Goal: Use online tool/utility: Use online tool/utility

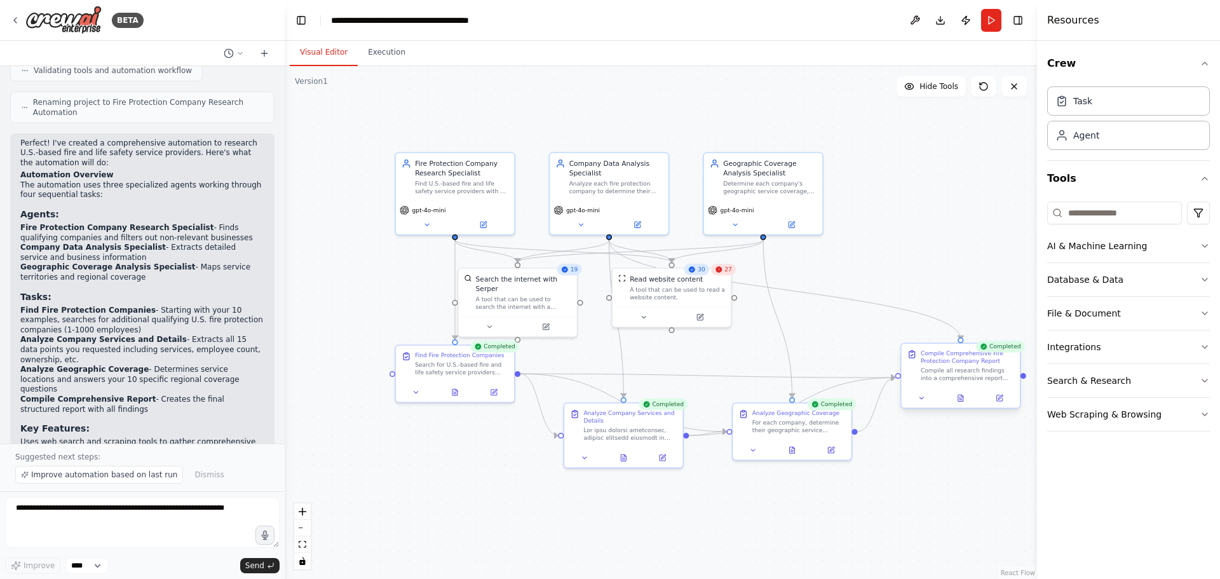
click at [960, 406] on div at bounding box center [961, 398] width 118 height 20
click at [966, 402] on button at bounding box center [961, 397] width 41 height 11
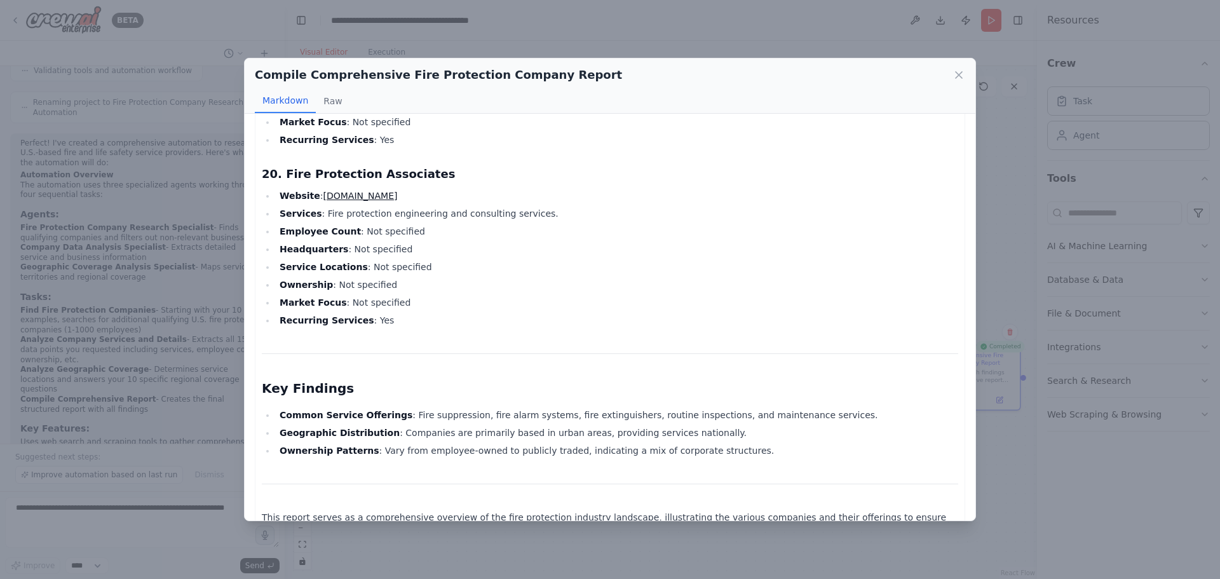
scroll to position [3593, 0]
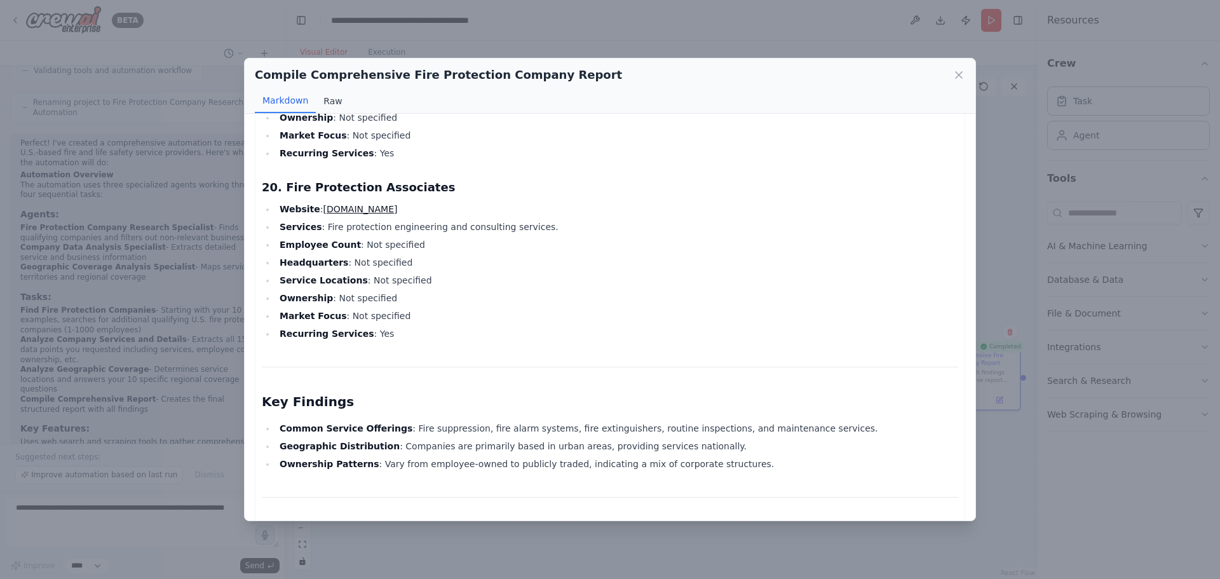
click at [336, 104] on button "Raw" at bounding box center [333, 101] width 34 height 24
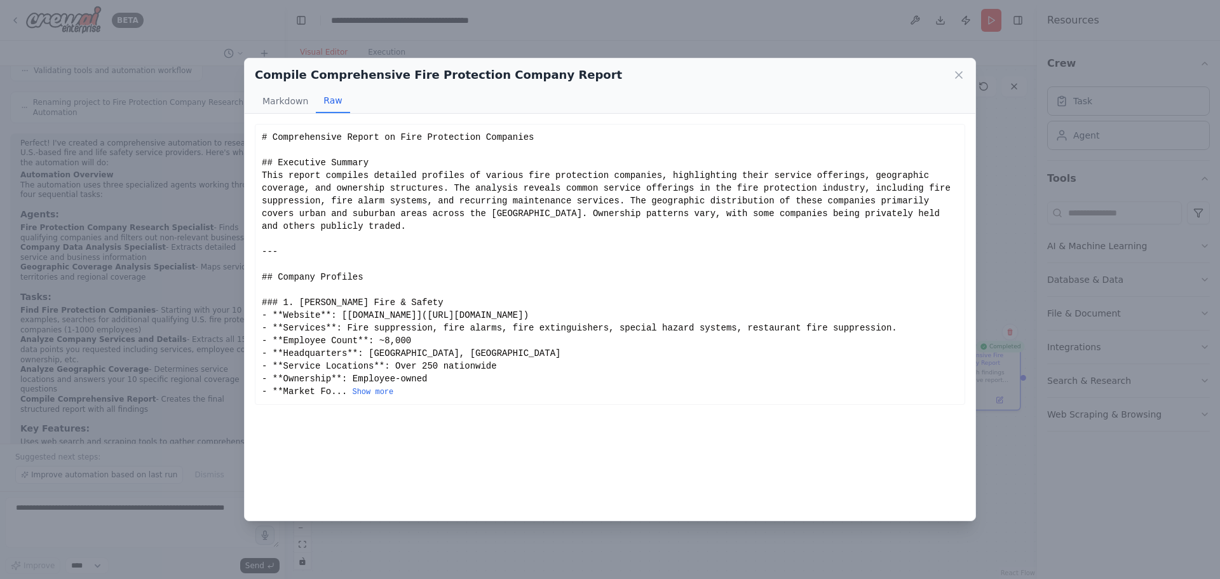
scroll to position [0, 0]
click at [962, 78] on icon at bounding box center [959, 75] width 6 height 6
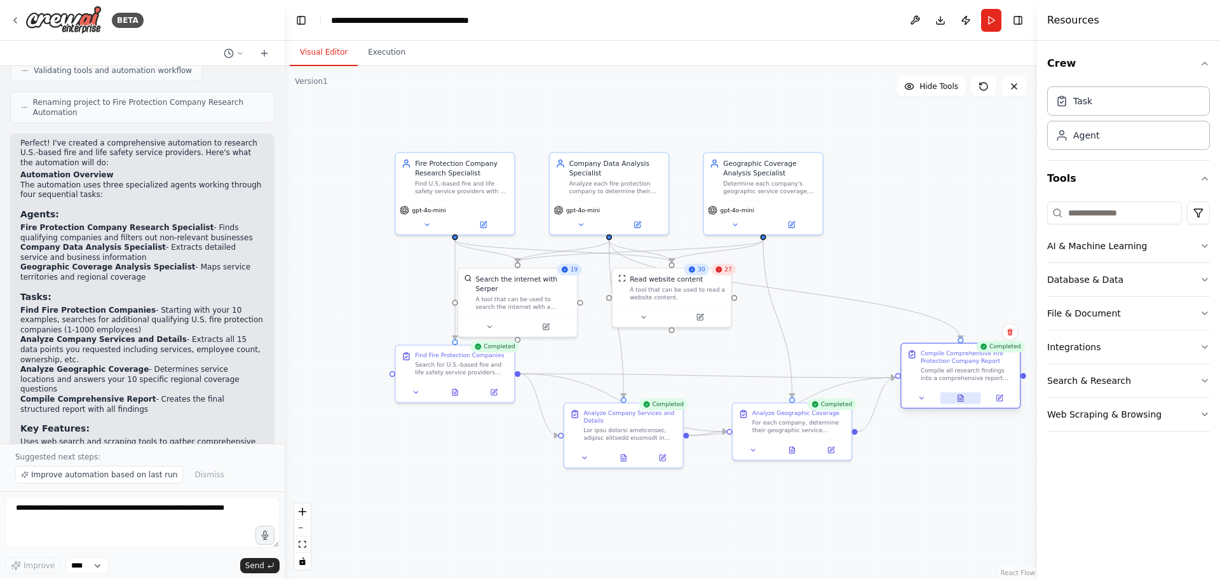
click at [962, 403] on button at bounding box center [961, 397] width 41 height 11
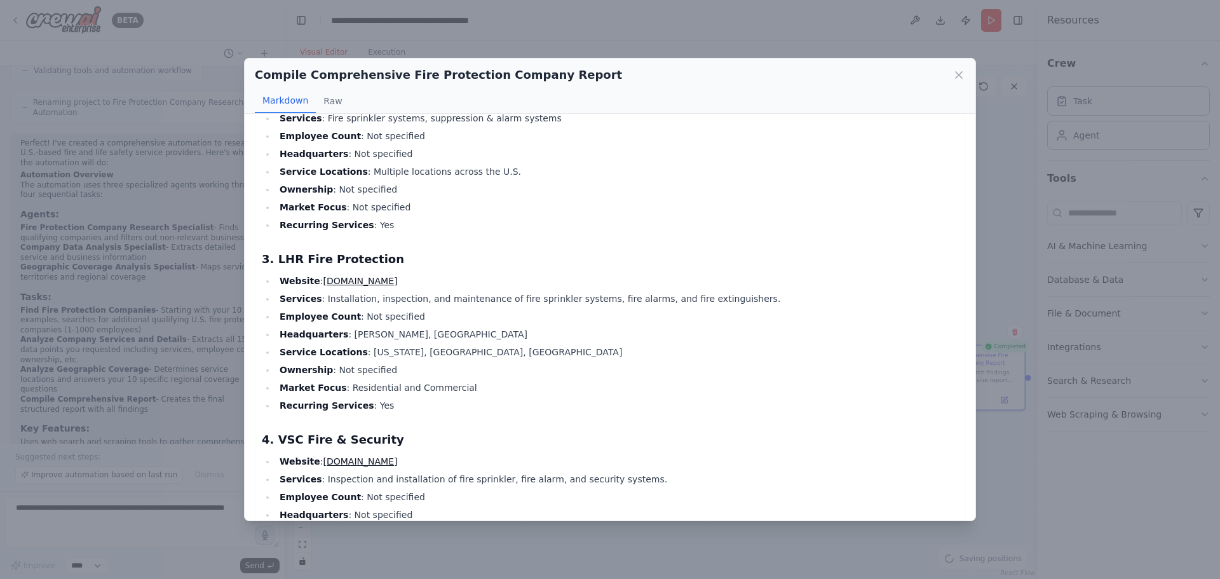
scroll to position [636, 0]
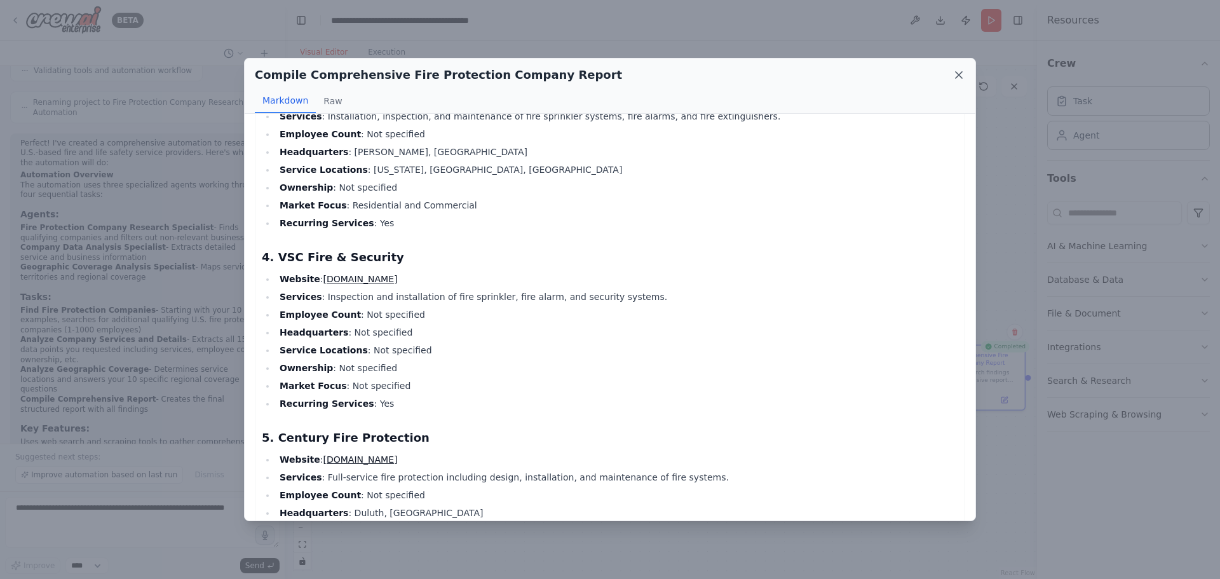
click at [962, 74] on icon at bounding box center [959, 75] width 13 height 13
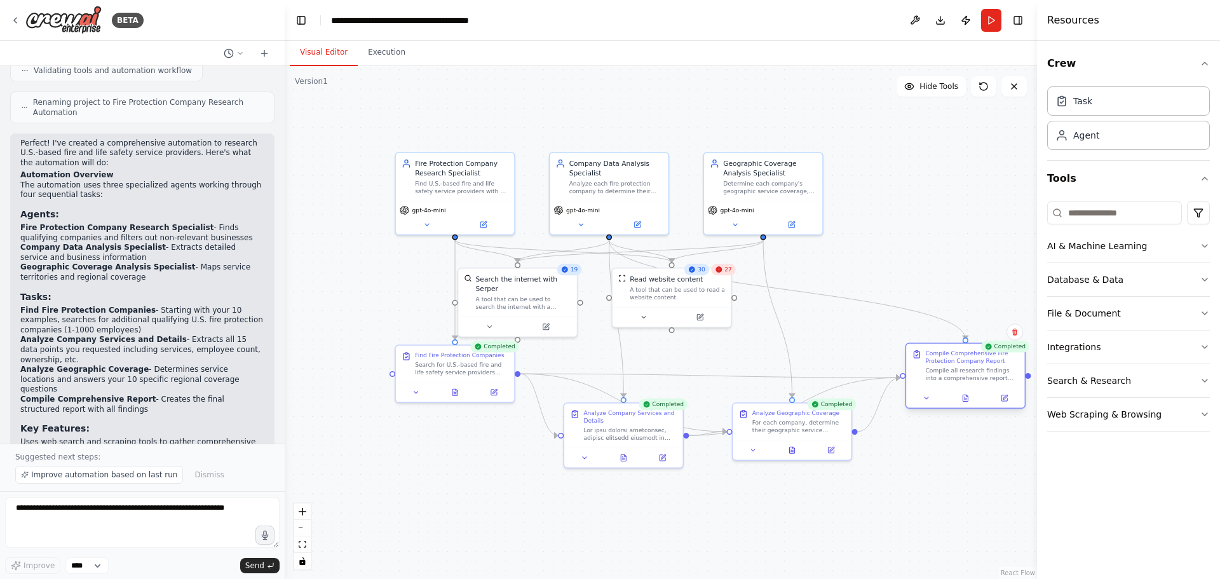
click at [981, 369] on div "Compile all research findings into a comprehensive report that includes every c…" at bounding box center [971, 374] width 93 height 15
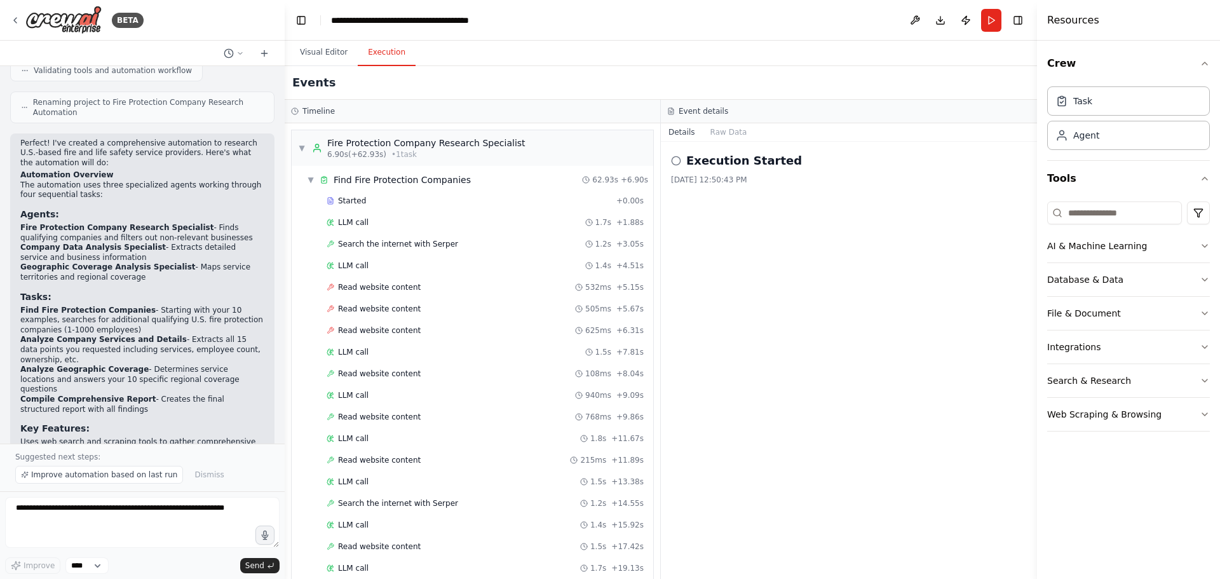
click at [389, 52] on button "Execution" at bounding box center [387, 52] width 58 height 27
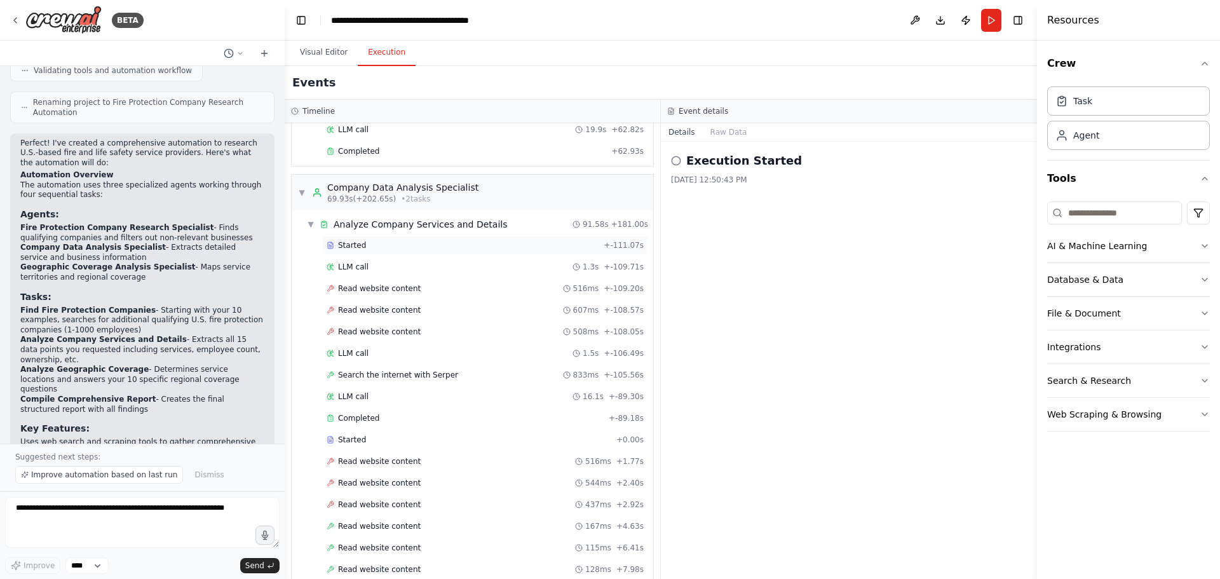
scroll to position [953, 0]
click at [376, 157] on div "Completed" at bounding box center [467, 155] width 280 height 10
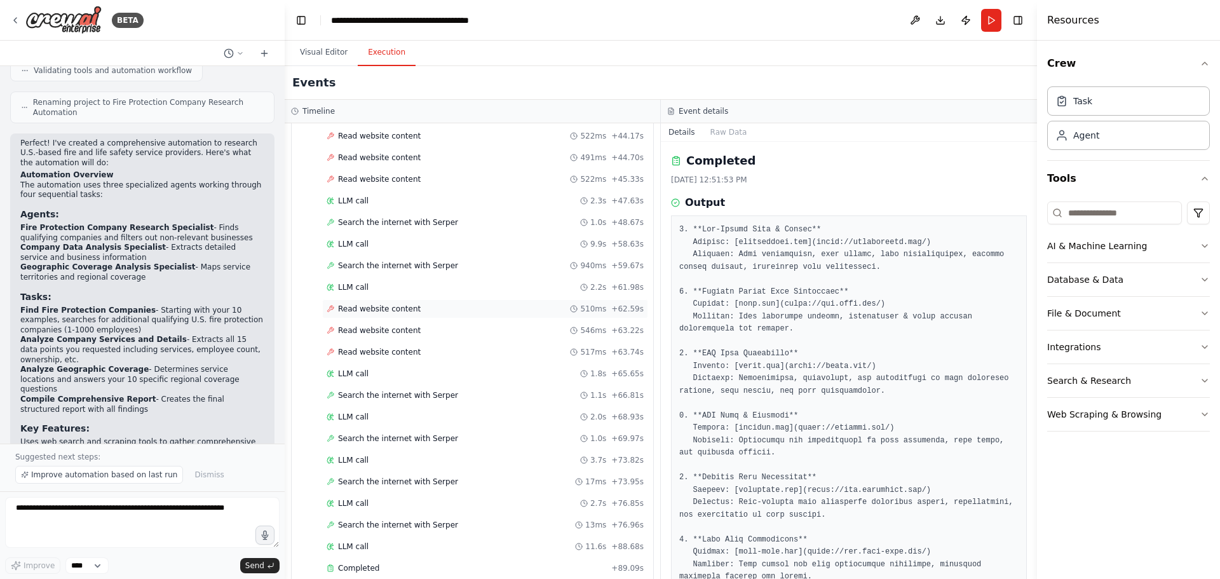
scroll to position [2986, 0]
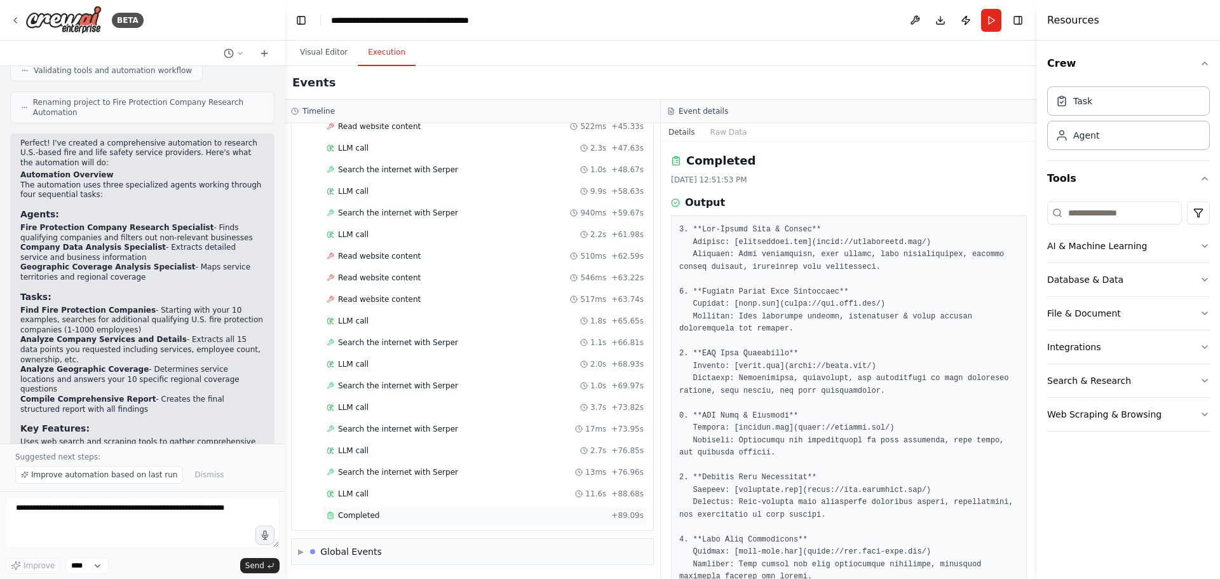
click at [359, 514] on span "Completed" at bounding box center [358, 515] width 41 height 10
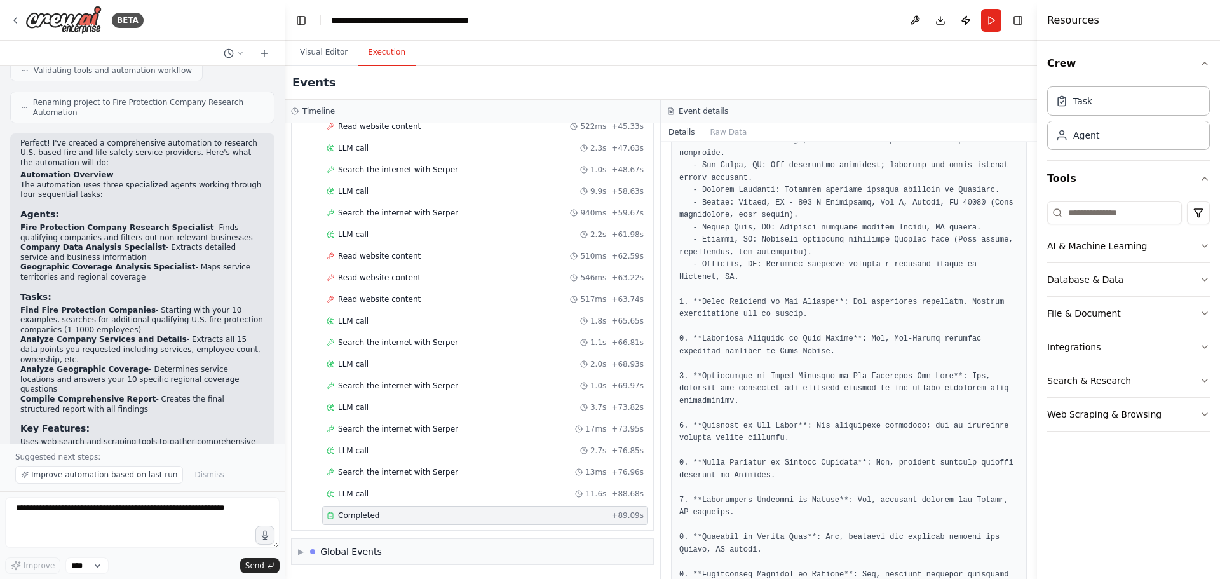
scroll to position [243, 0]
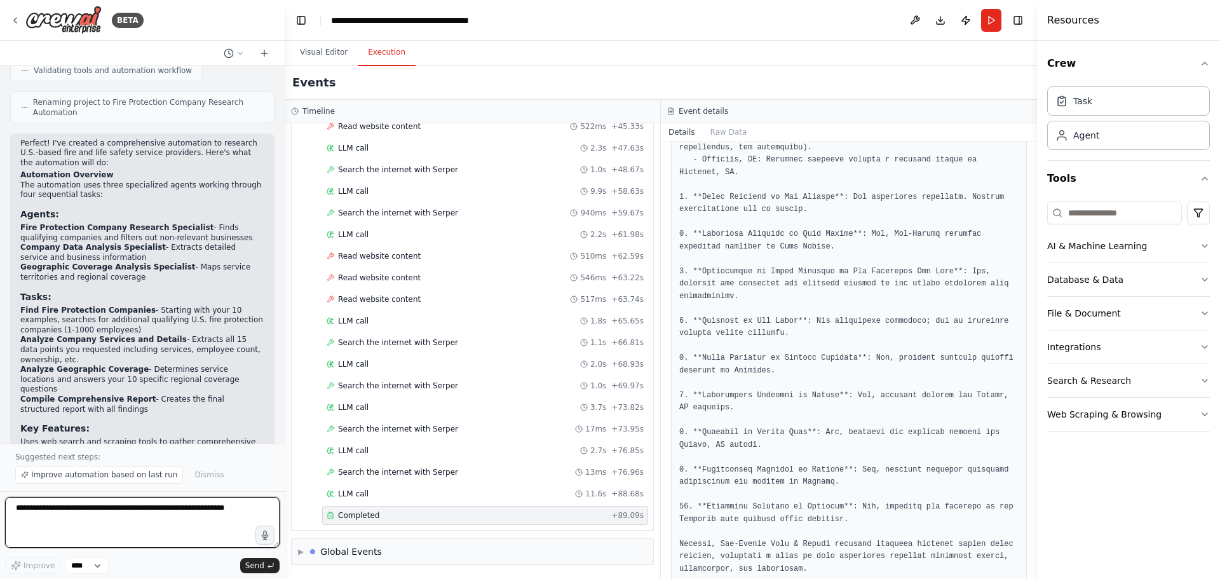
click at [105, 518] on textarea at bounding box center [142, 522] width 275 height 51
type textarea "**********"
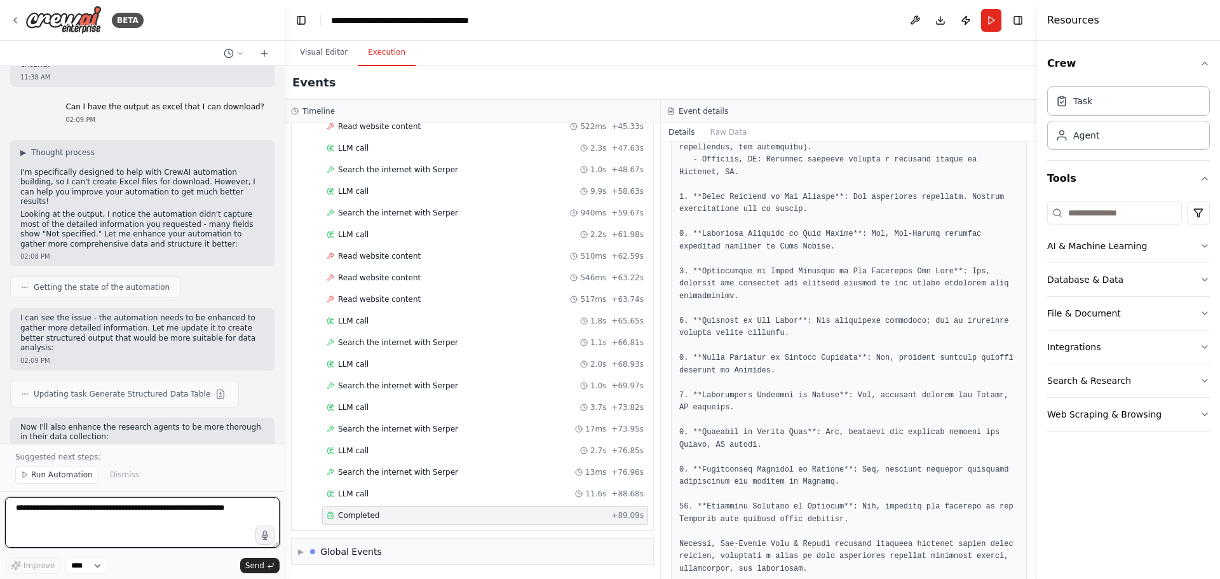
scroll to position [2660, 0]
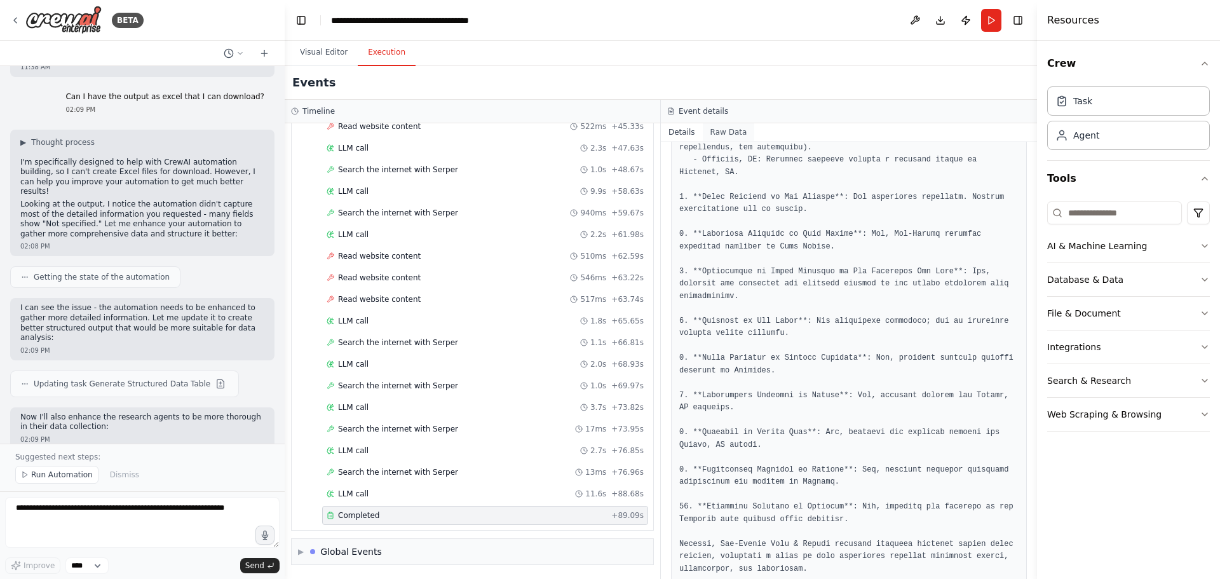
click at [731, 133] on button "Raw Data" at bounding box center [729, 132] width 52 height 18
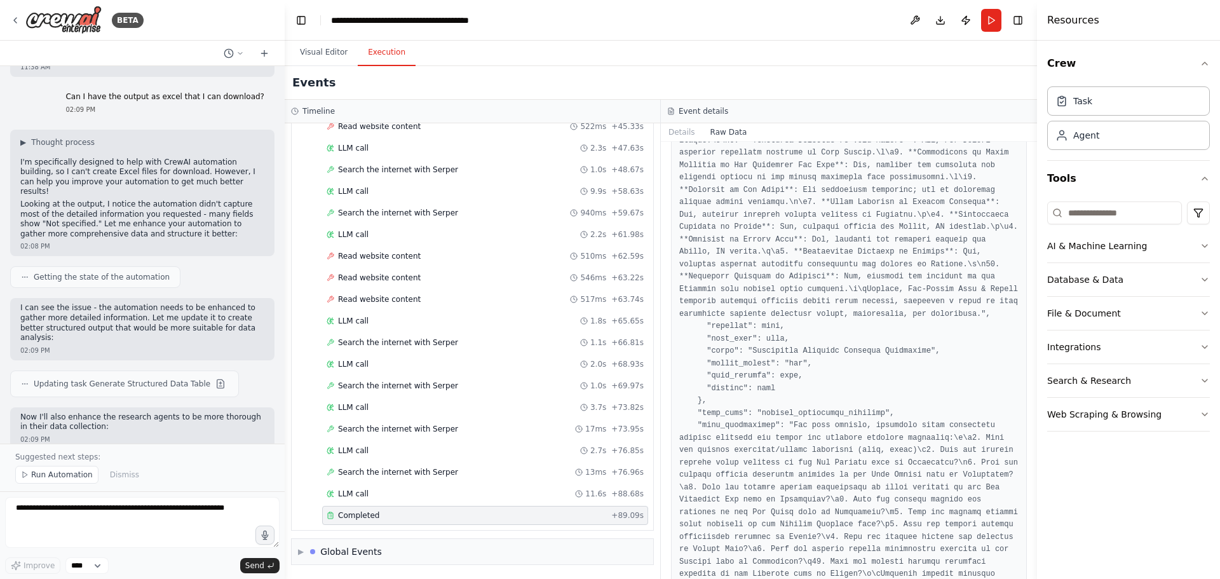
scroll to position [1657, 0]
click at [46, 476] on span "Run Automation" at bounding box center [62, 475] width 62 height 10
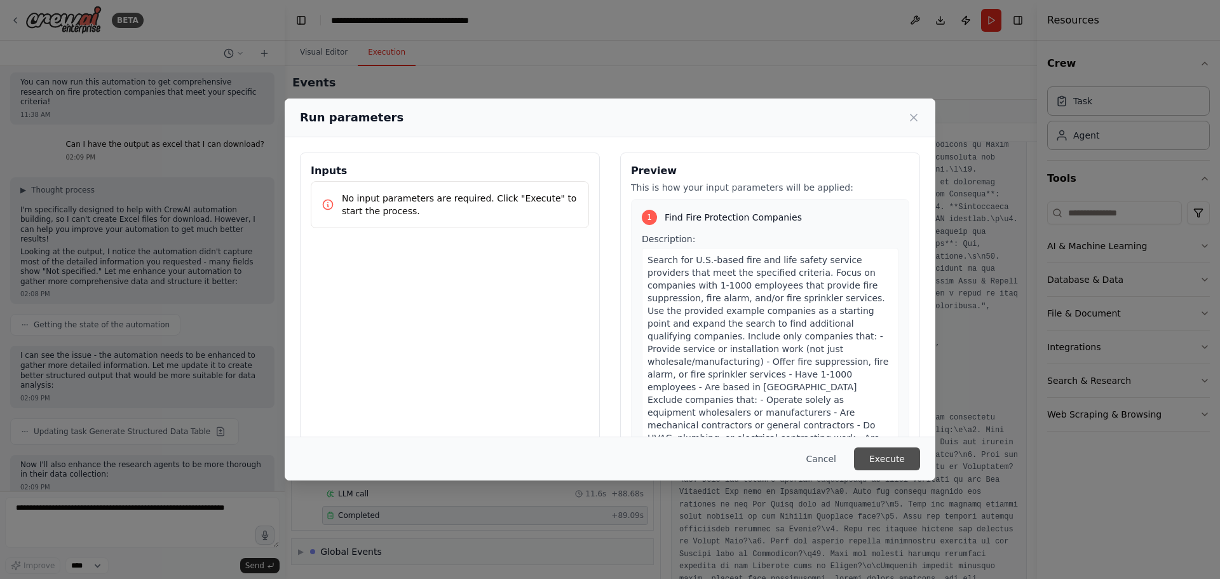
click at [901, 458] on button "Execute" at bounding box center [887, 458] width 66 height 23
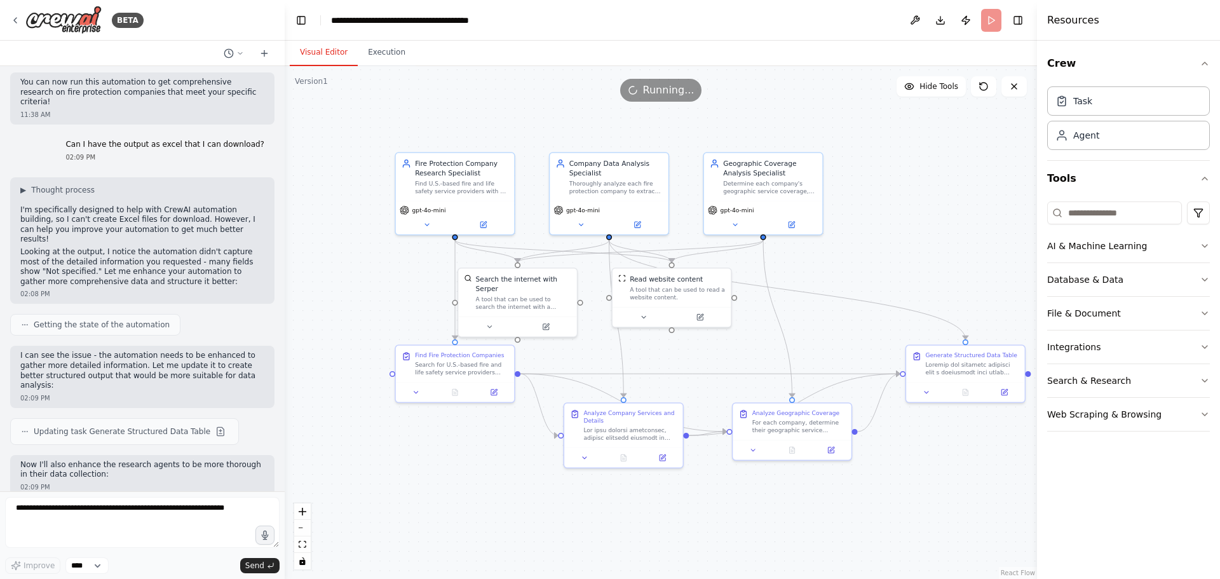
click at [323, 48] on button "Visual Editor" at bounding box center [324, 52] width 68 height 27
